Goal: Check status: Check status

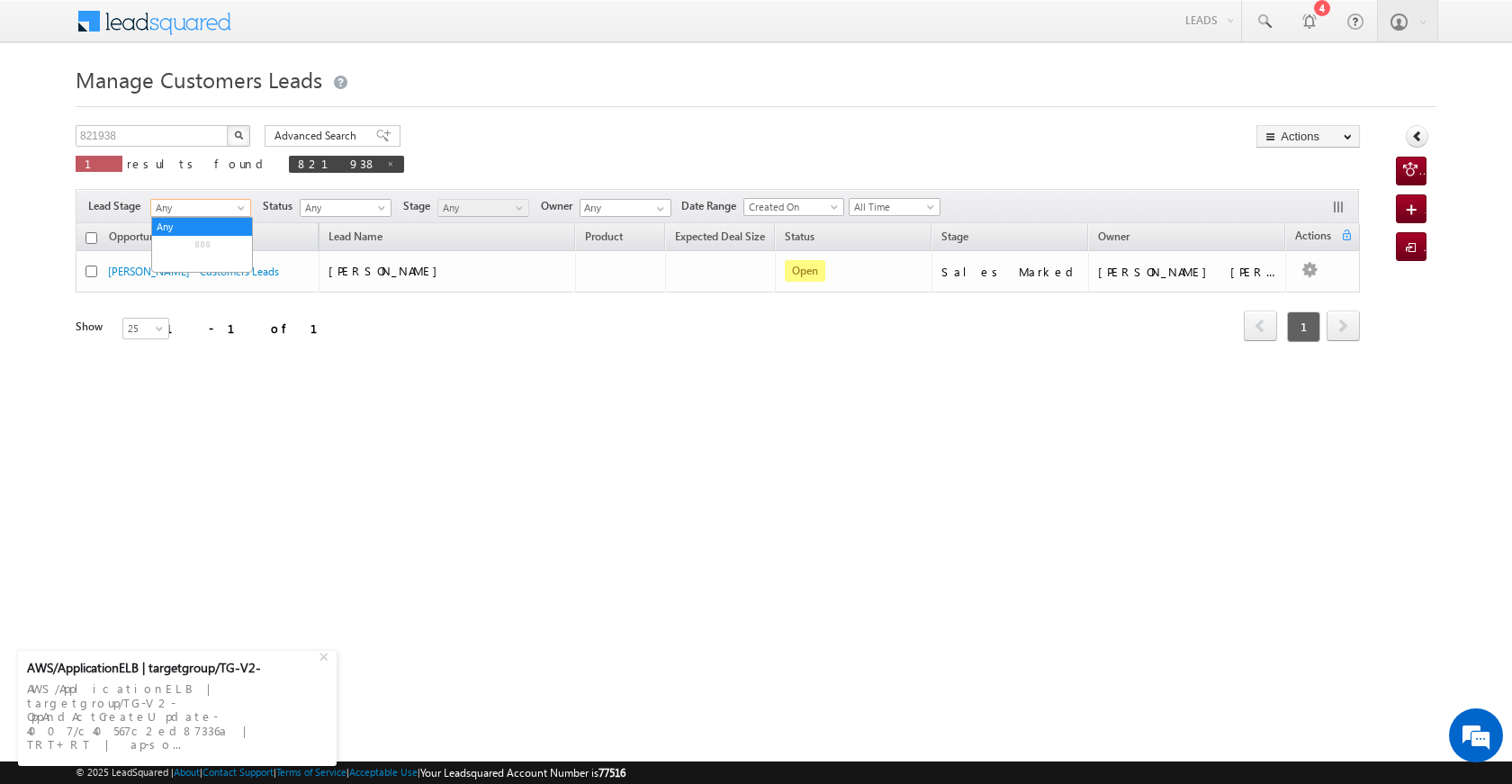
click at [204, 200] on span "Any" at bounding box center [198, 207] width 94 height 16
click at [171, 124] on div "Manage Customers Leads Customers Leads updated successfully. 821938 X 1 results…" at bounding box center [756, 285] width 1361 height 450
click at [151, 135] on input "821938" at bounding box center [153, 136] width 154 height 22
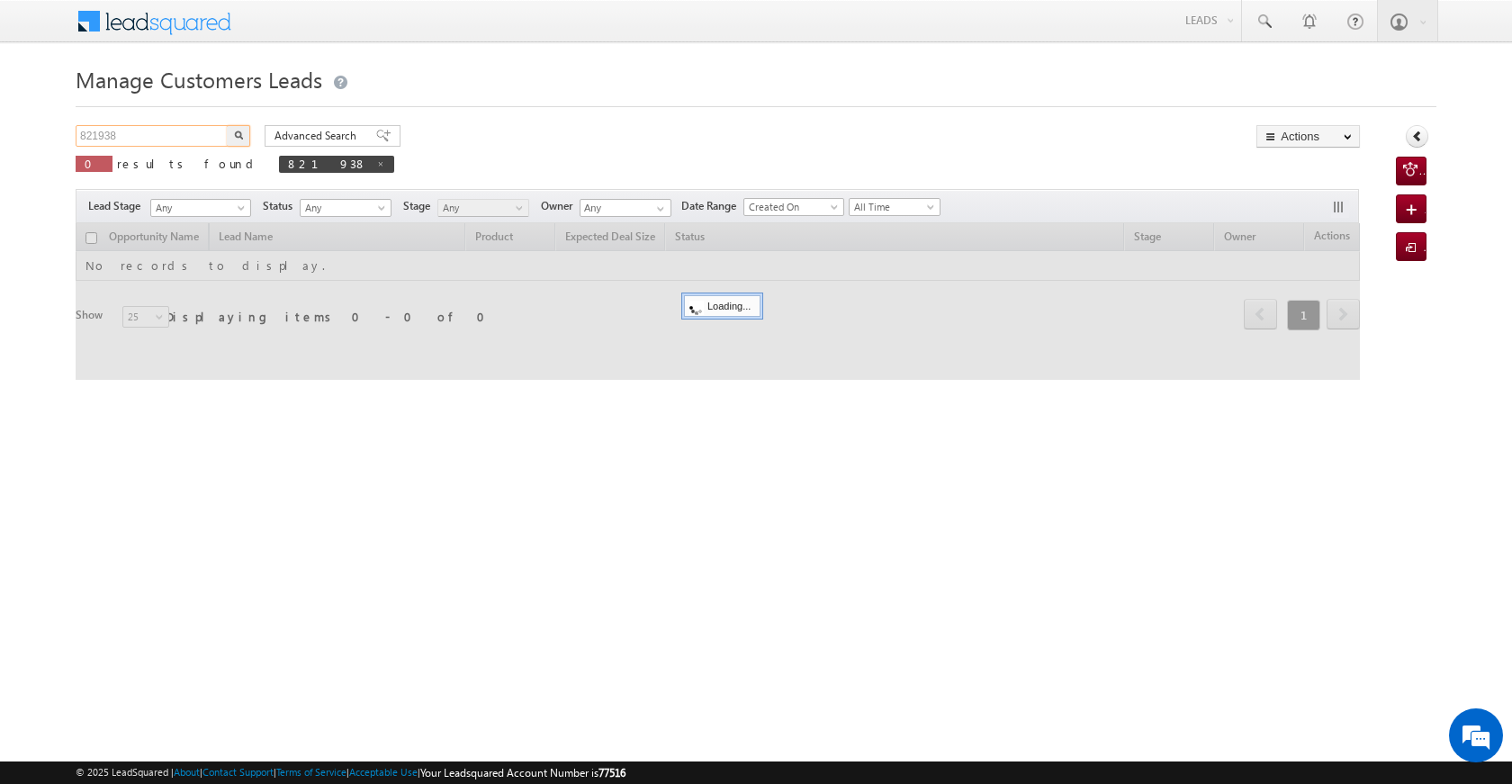
click at [164, 128] on input "821938" at bounding box center [153, 136] width 154 height 22
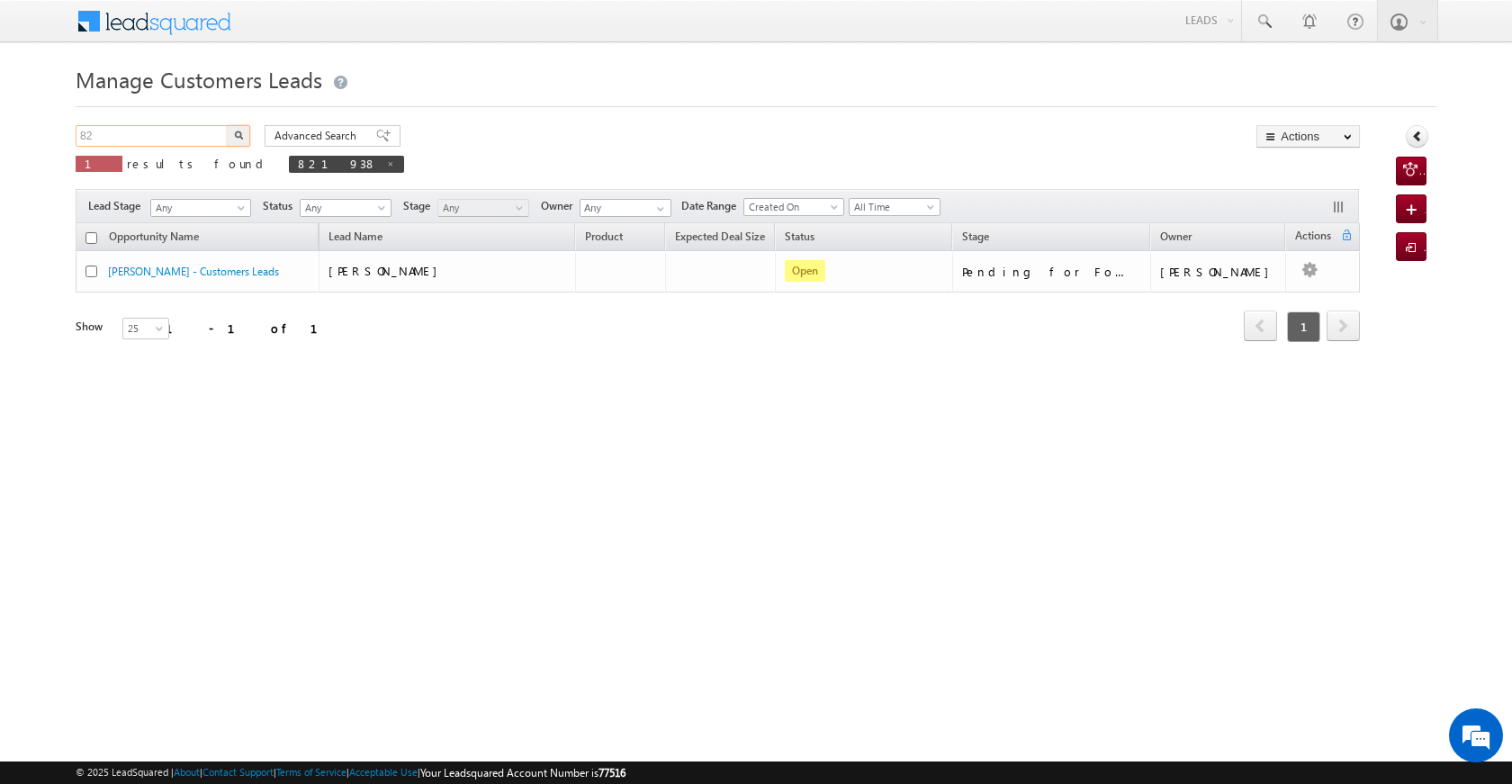
type input "8"
type input "826140"
click at [238, 131] on button "button" at bounding box center [238, 136] width 23 height 22
